Goal: Task Accomplishment & Management: Manage account settings

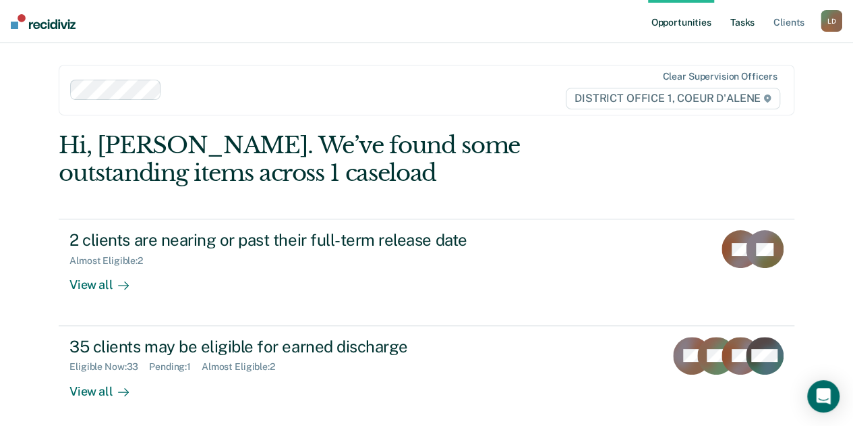
click at [750, 24] on link "Tasks" at bounding box center [743, 21] width 30 height 43
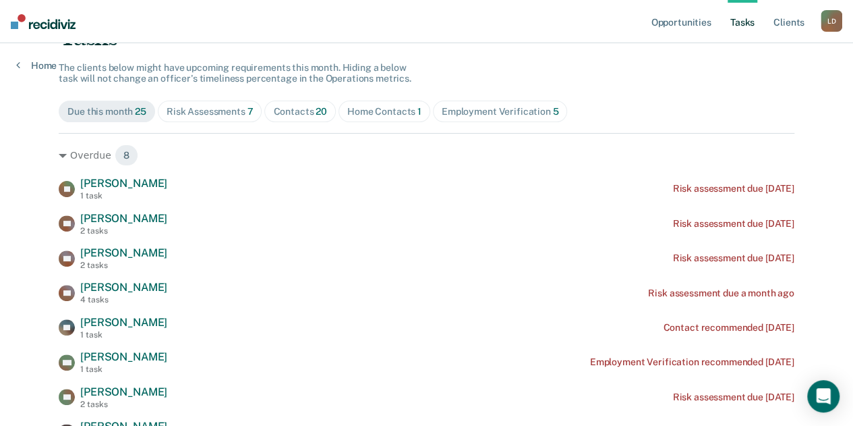
scroll to position [202, 0]
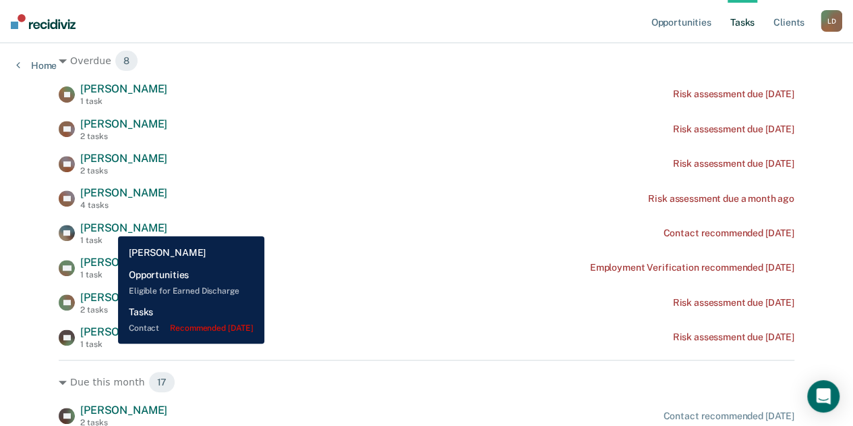
click at [108, 226] on span "John Mcgarry" at bounding box center [123, 227] width 87 height 13
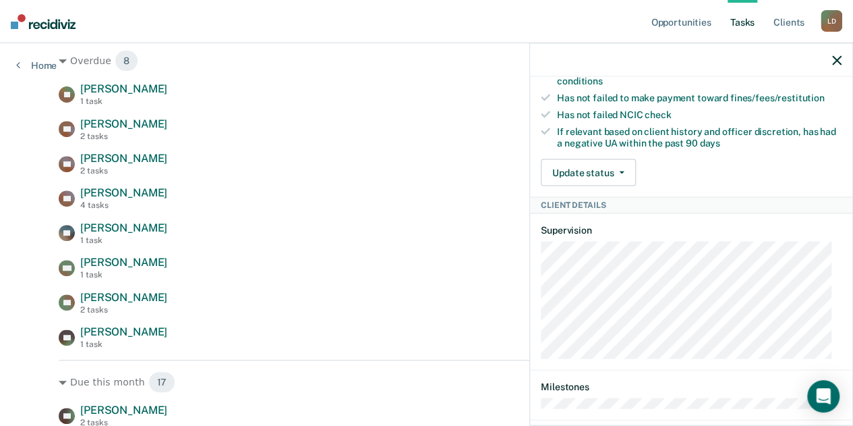
scroll to position [457, 0]
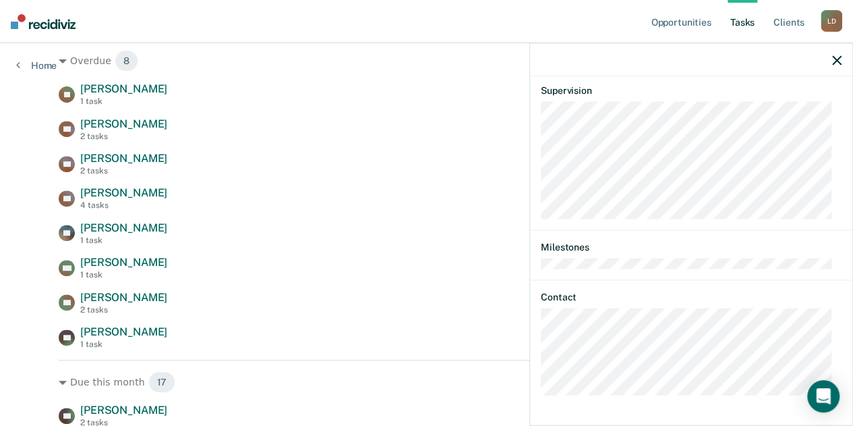
click at [835, 61] on icon "button" at bounding box center [836, 59] width 9 height 9
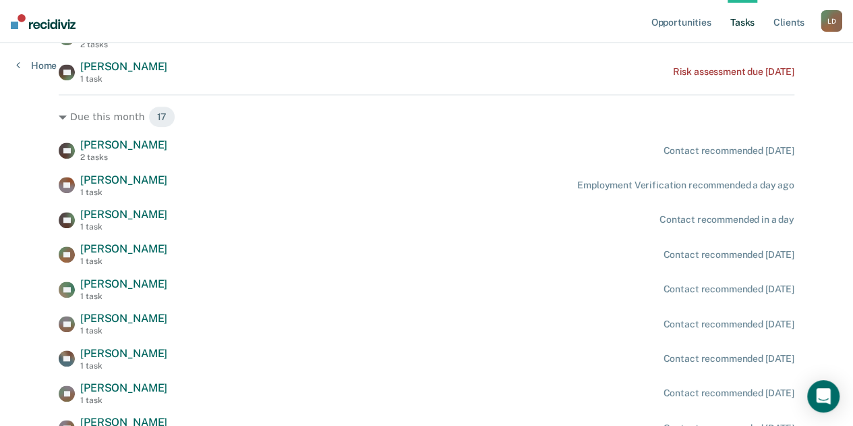
scroll to position [472, 0]
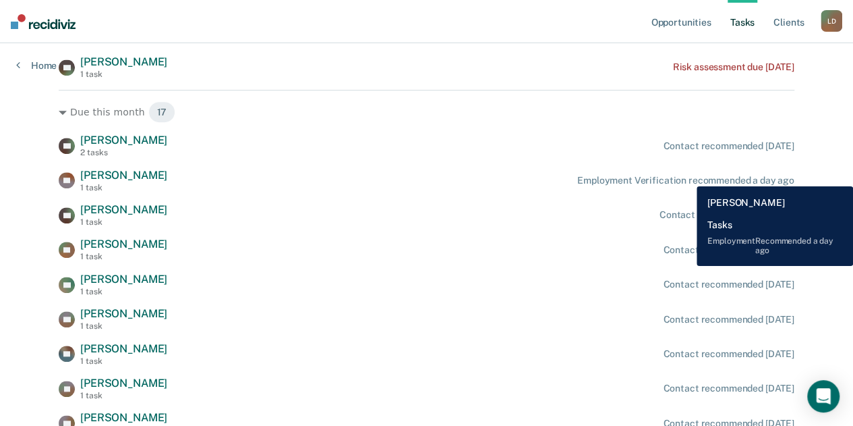
click at [687, 176] on div "Employment Verification recommended a day ago" at bounding box center [685, 180] width 217 height 11
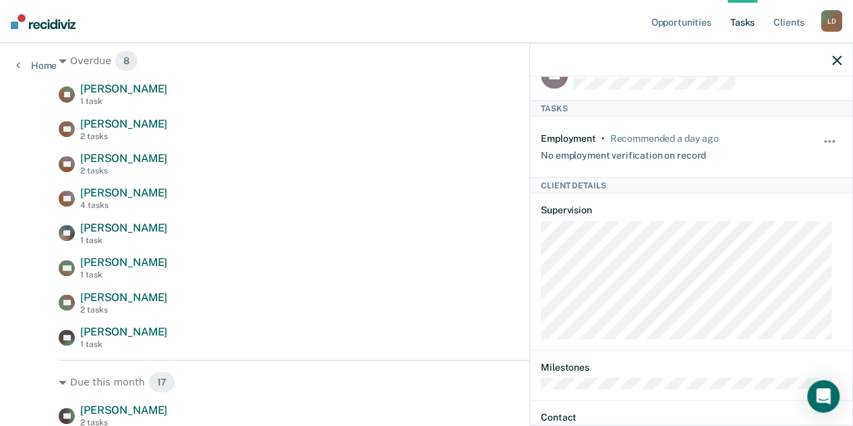
scroll to position [0, 0]
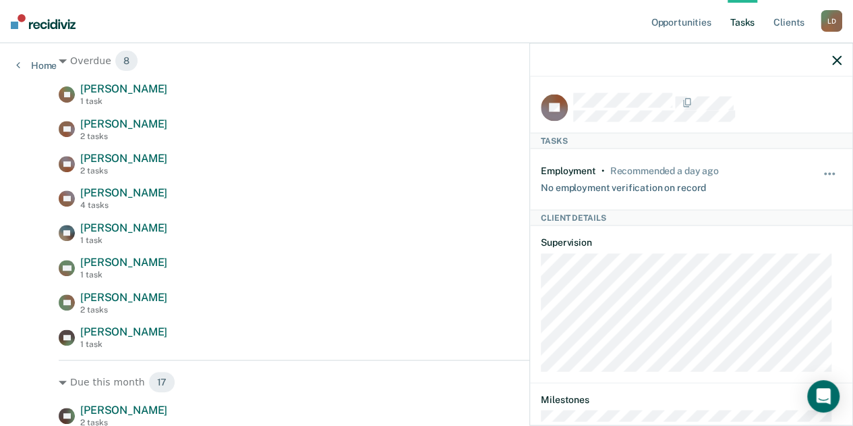
click at [836, 57] on icon "button" at bounding box center [836, 59] width 9 height 9
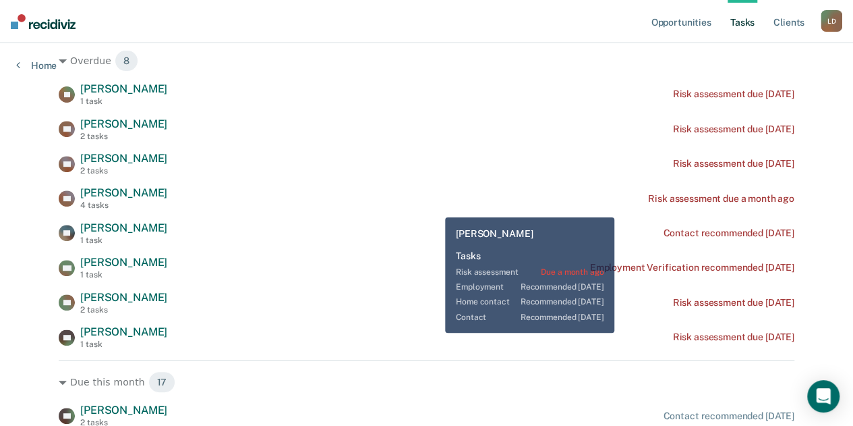
scroll to position [405, 0]
